Goal: Information Seeking & Learning: Check status

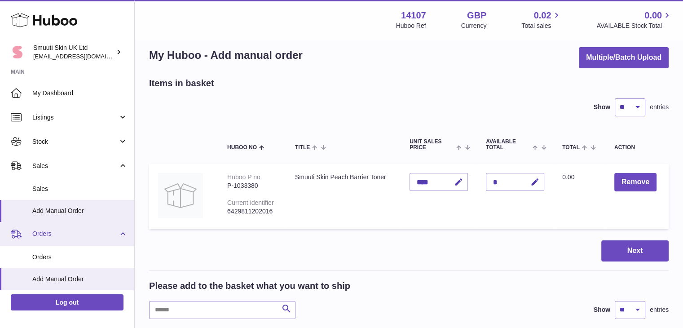
scroll to position [143, 0]
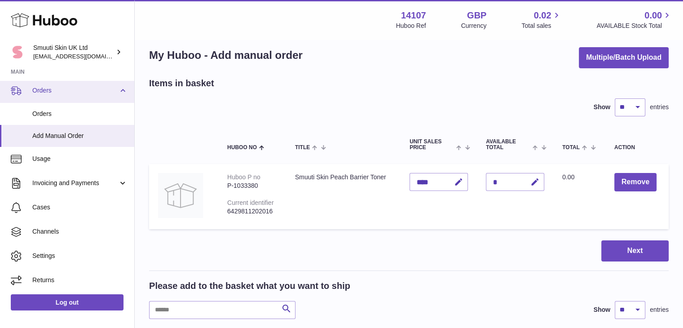
click at [39, 90] on span "Orders" at bounding box center [75, 90] width 86 height 9
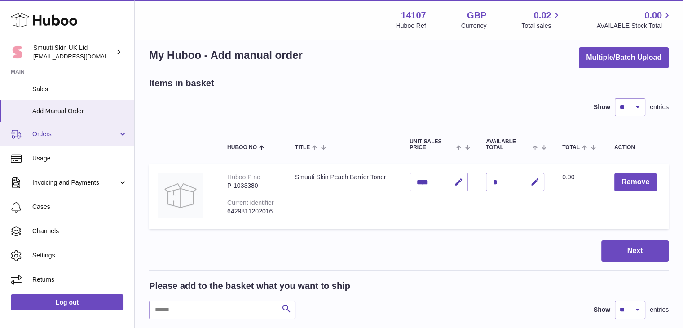
scroll to position [100, 0]
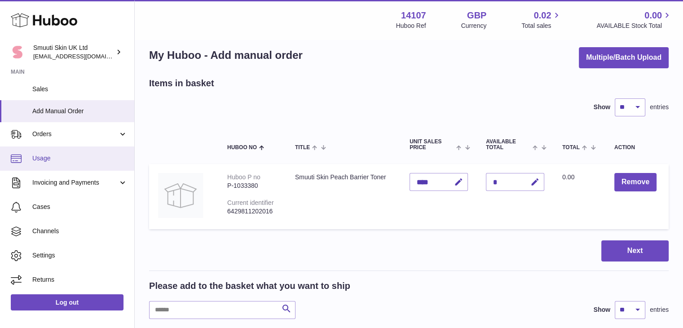
click at [52, 159] on span "Usage" at bounding box center [79, 158] width 95 height 9
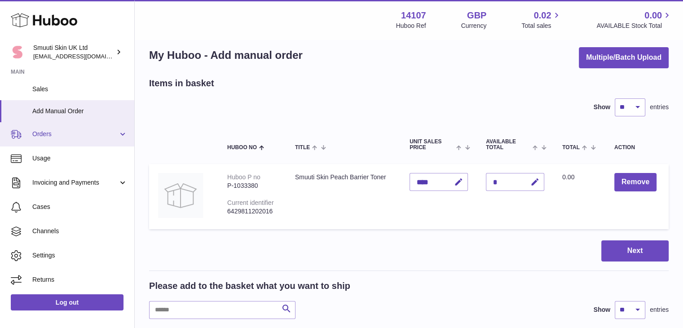
click at [41, 131] on span "Orders" at bounding box center [75, 134] width 86 height 9
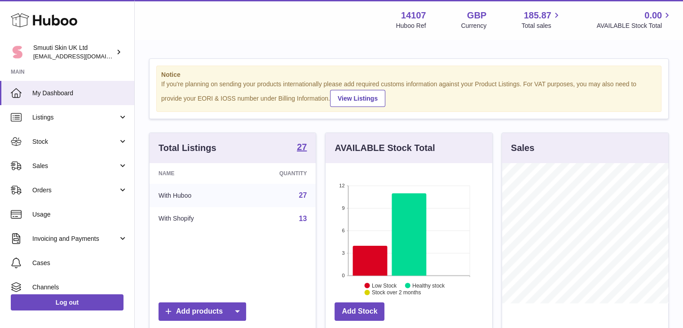
scroll to position [140, 167]
drag, startPoint x: 134, startPoint y: 163, endPoint x: 134, endPoint y: 233, distance: 69.2
click at [134, 233] on div "Huboo Smuuti Skin UK Ltd [EMAIL_ADDRESS][DOMAIN_NAME] Main My Dashboard Listing…" at bounding box center [67, 164] width 135 height 328
click at [135, 88] on div "Notice If you're planning on sending your products internationally please add r…" at bounding box center [409, 288] width 548 height 496
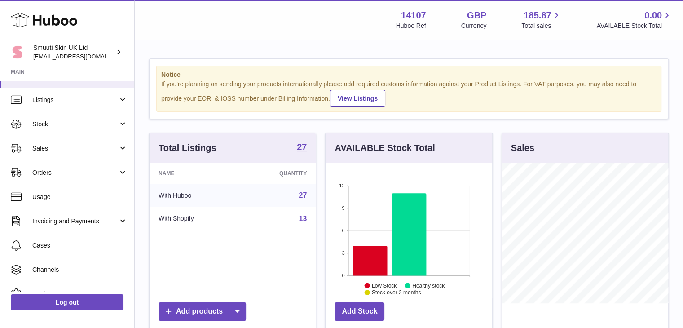
scroll to position [47, 0]
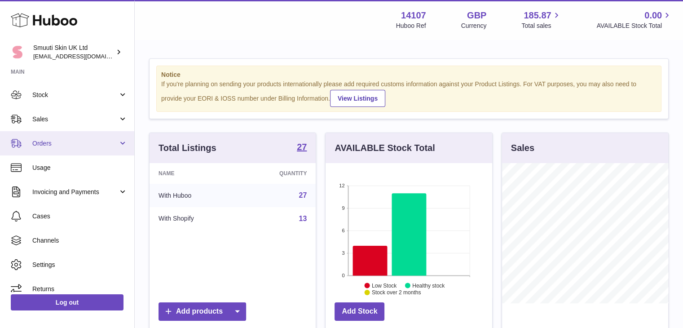
click at [120, 144] on link "Orders" at bounding box center [67, 143] width 134 height 24
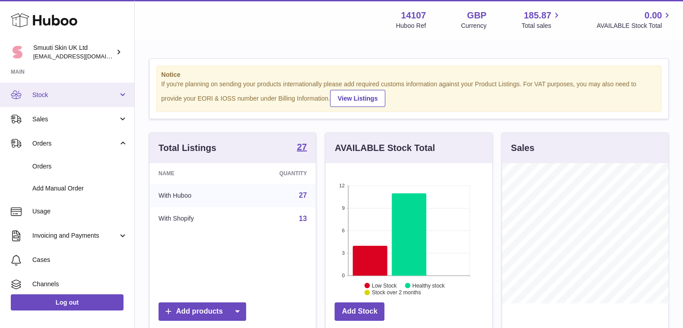
click at [123, 90] on link "Stock" at bounding box center [67, 95] width 134 height 24
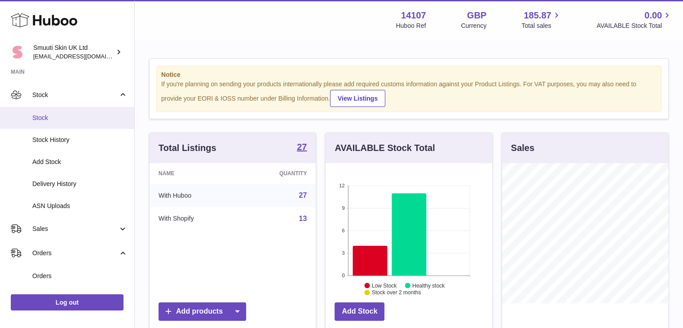
click at [51, 118] on span "Stock" at bounding box center [79, 118] width 95 height 9
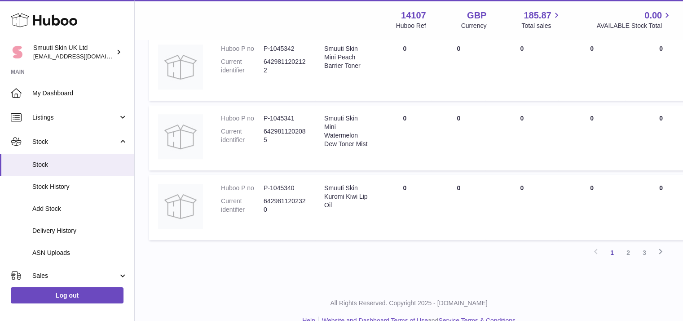
scroll to position [631, 0]
click at [630, 247] on link "2" at bounding box center [628, 252] width 16 height 16
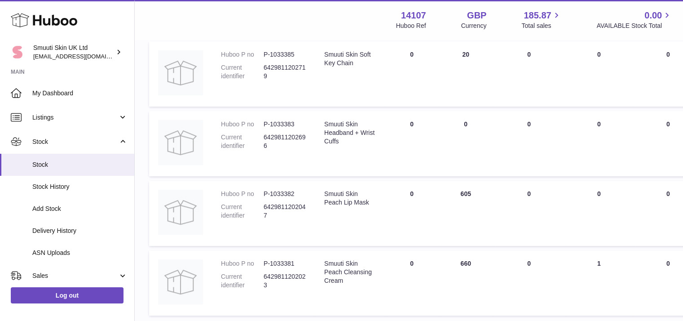
scroll to position [555, 0]
drag, startPoint x: 630, startPoint y: 247, endPoint x: 512, endPoint y: 291, distance: 125.5
click at [512, 291] on td "UNPROCESSED Total 0" at bounding box center [529, 282] width 73 height 65
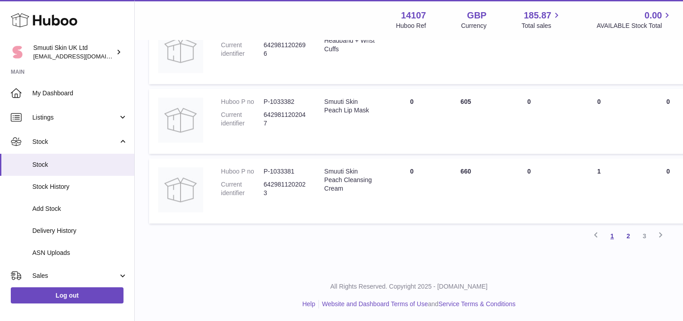
click at [611, 236] on link "1" at bounding box center [612, 236] width 16 height 16
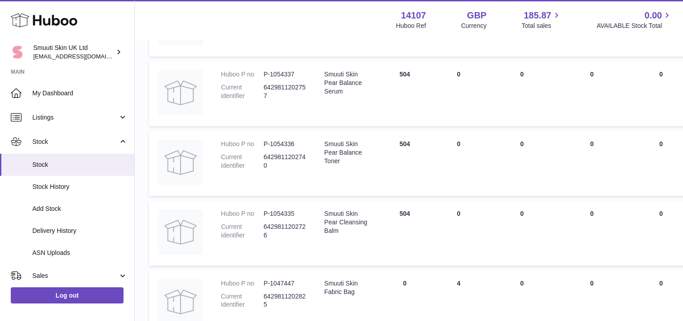
scroll to position [188, 0]
